Goal: Information Seeking & Learning: Learn about a topic

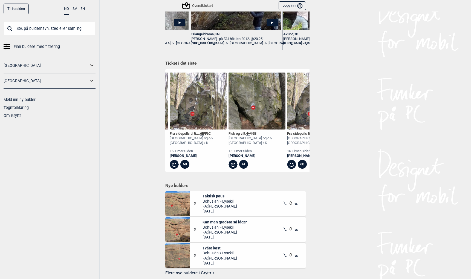
scroll to position [140, 0]
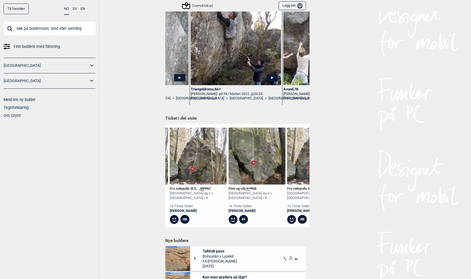
click at [180, 190] on div "Fra sidepulls til ti... , 6B Ψ 6C" at bounding box center [198, 189] width 57 height 5
click at [199, 87] on div "Triangeldrama , 8A+" at bounding box center [236, 89] width 90 height 5
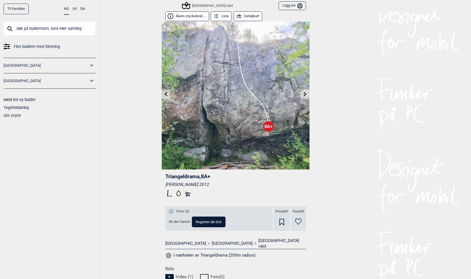
click at [193, 16] on button "Åkers styckebruk ..." at bounding box center [187, 17] width 44 height 10
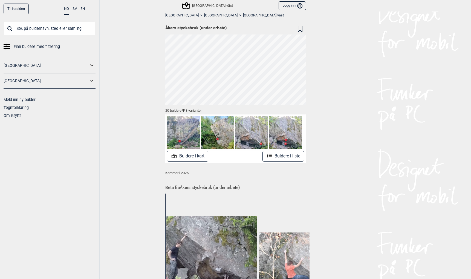
click at [196, 155] on button "Buldere i kart" at bounding box center [187, 156] width 41 height 11
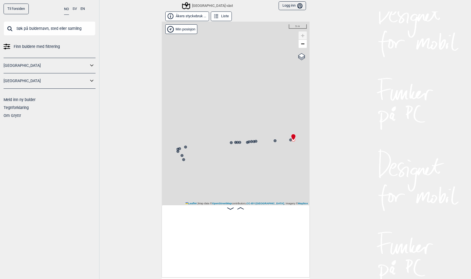
scroll to position [0, 43]
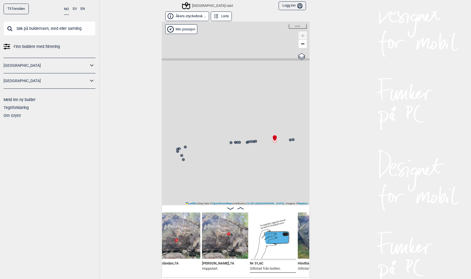
scroll to position [0, 99]
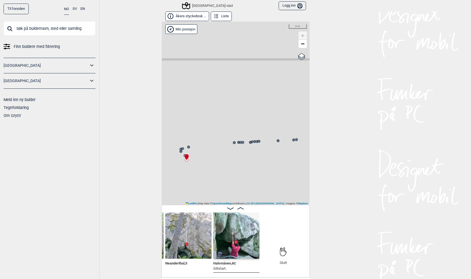
scroll to position [0, 901]
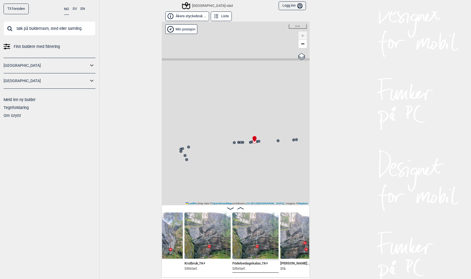
scroll to position [0, 80]
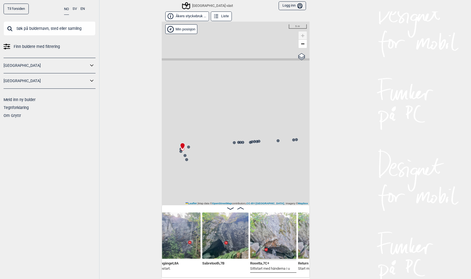
scroll to position [0, 627]
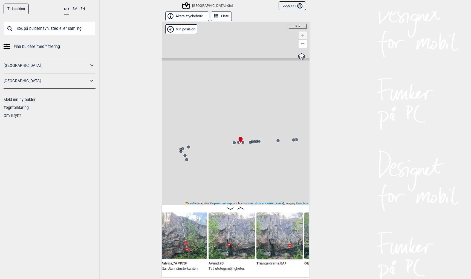
scroll to position [0, 430]
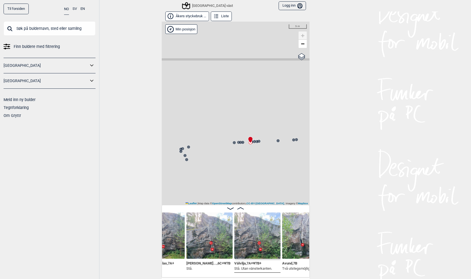
scroll to position [0, 353]
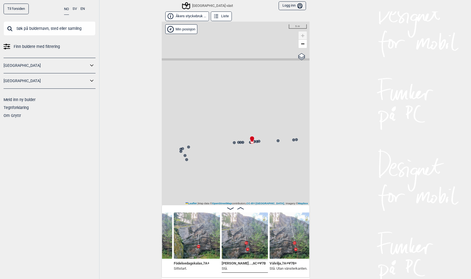
scroll to position [0, 314]
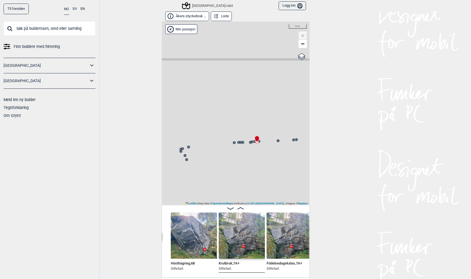
scroll to position [0, 226]
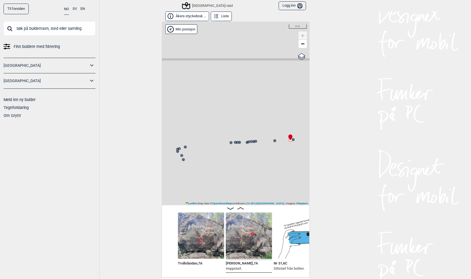
scroll to position [0, 77]
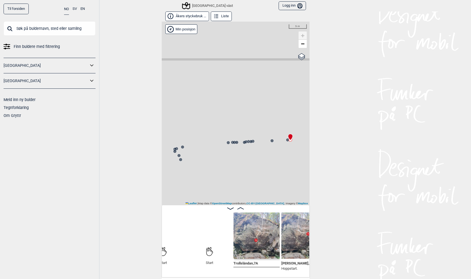
scroll to position [0, 22]
